Goal: Task Accomplishment & Management: Complete application form

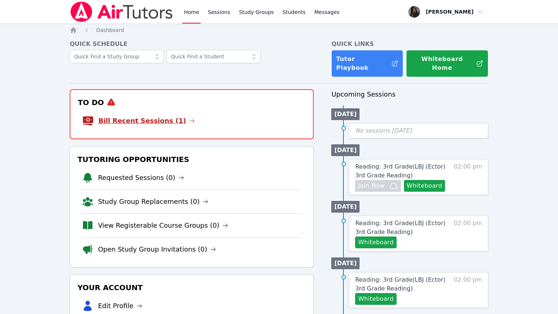
click at [147, 116] on link "Bill Recent Sessions (1)" at bounding box center [146, 121] width 97 height 10
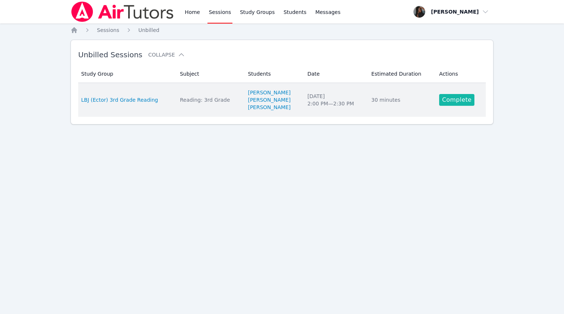
click at [451, 97] on link "Complete" at bounding box center [456, 100] width 35 height 12
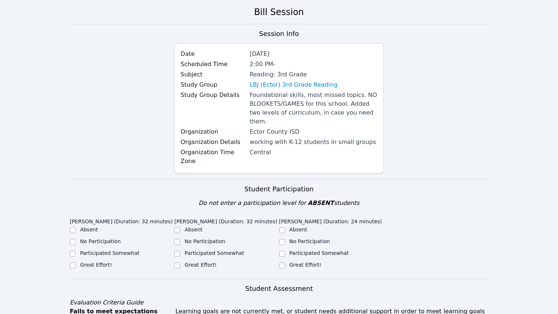
scroll to position [73, 0]
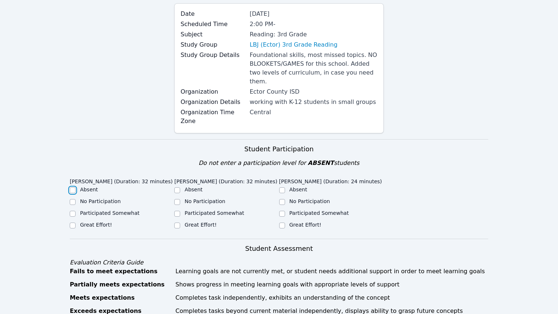
click at [70, 187] on input "Absent" at bounding box center [73, 190] width 6 height 6
checkbox input "true"
click at [71, 199] on input "No Participation" at bounding box center [73, 202] width 6 height 6
checkbox input "true"
checkbox input "false"
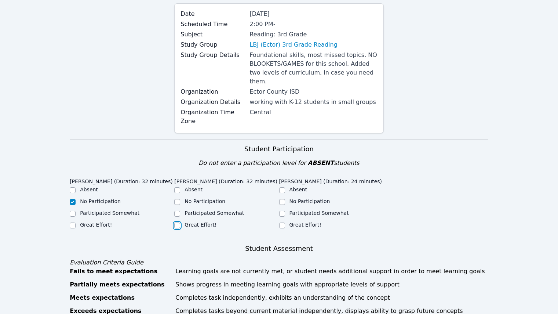
click at [178, 222] on input "Great Effort!" at bounding box center [177, 225] width 6 height 6
checkbox input "true"
click at [285, 221] on div "Great Effort!" at bounding box center [331, 225] width 105 height 9
click at [282, 222] on input "Great Effort!" at bounding box center [282, 225] width 6 height 6
checkbox input "true"
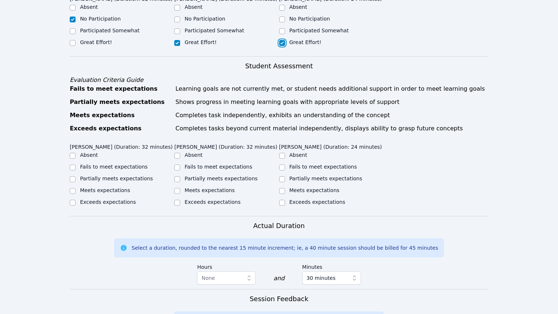
scroll to position [257, 0]
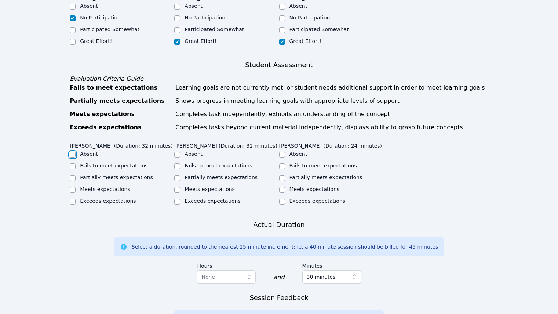
click at [74, 152] on input "Absent" at bounding box center [73, 155] width 6 height 6
checkbox input "true"
click at [74, 163] on input "Fails to meet expectations" at bounding box center [73, 166] width 6 height 6
checkbox input "true"
checkbox input "false"
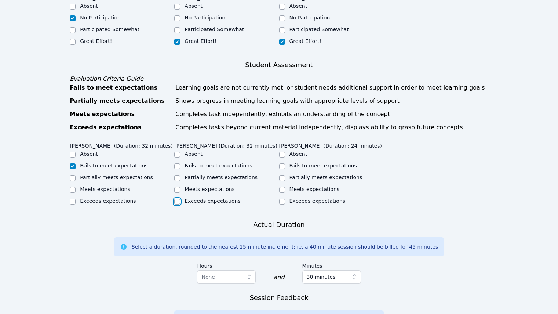
click at [175, 199] on input "Exceeds expectations" at bounding box center [177, 202] width 6 height 6
checkbox input "true"
click at [279, 197] on div "Exceeds expectations" at bounding box center [226, 201] width 105 height 9
click at [285, 199] on input "Exceeds expectations" at bounding box center [282, 202] width 6 height 6
checkbox input "true"
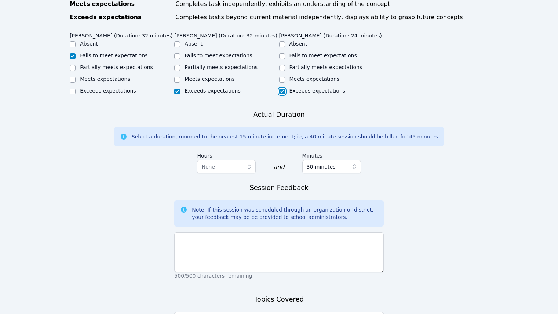
scroll to position [455, 0]
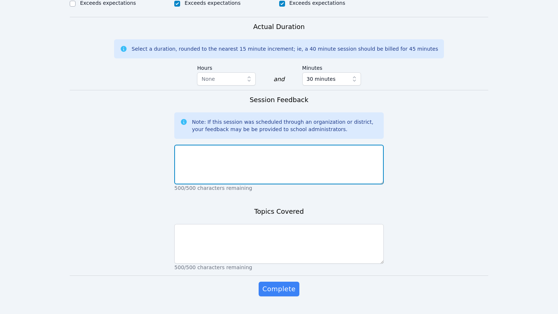
click at [243, 148] on textarea at bounding box center [278, 165] width 209 height 40
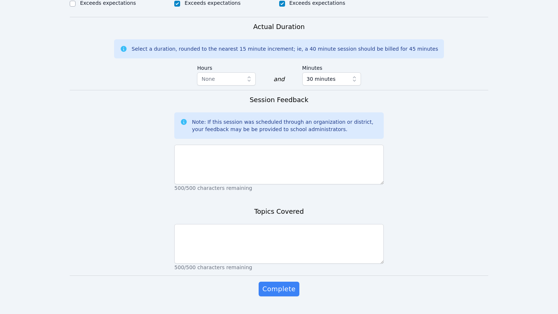
click at [354, 120] on div "Note: If this session was scheduled through an organization or district, your f…" at bounding box center [278, 125] width 209 height 26
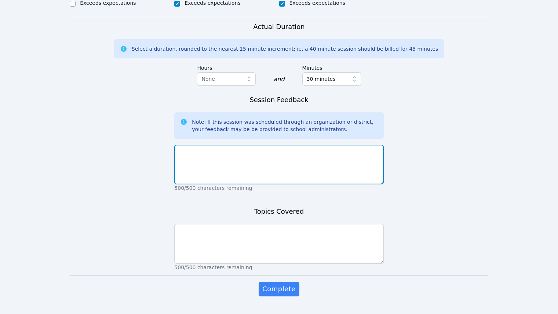
click at [345, 145] on textarea at bounding box center [278, 165] width 209 height 40
type textarea "Alvaro did not participate at all\ but was logged in. Sound was clear."
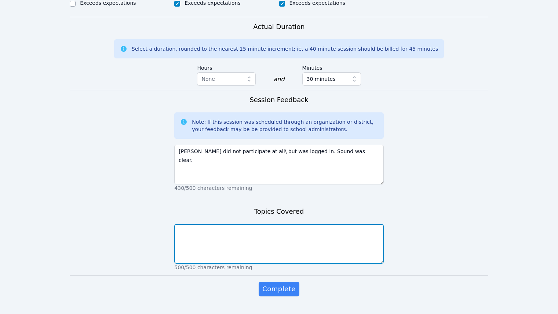
click at [290, 224] on textarea at bounding box center [278, 244] width 209 height 40
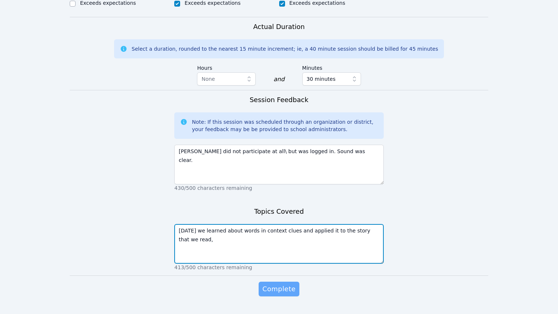
type textarea "Today we learned about words in context clues and applied it to the story that …"
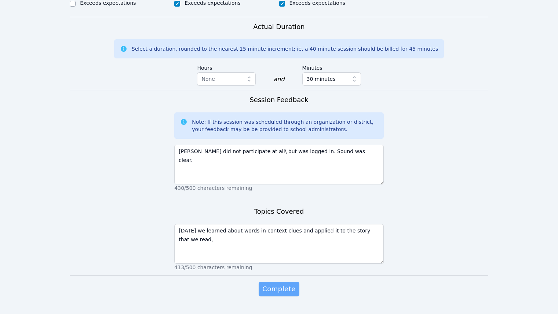
click at [285, 282] on button "Complete" at bounding box center [279, 289] width 40 height 15
